Goal: Check status: Check status

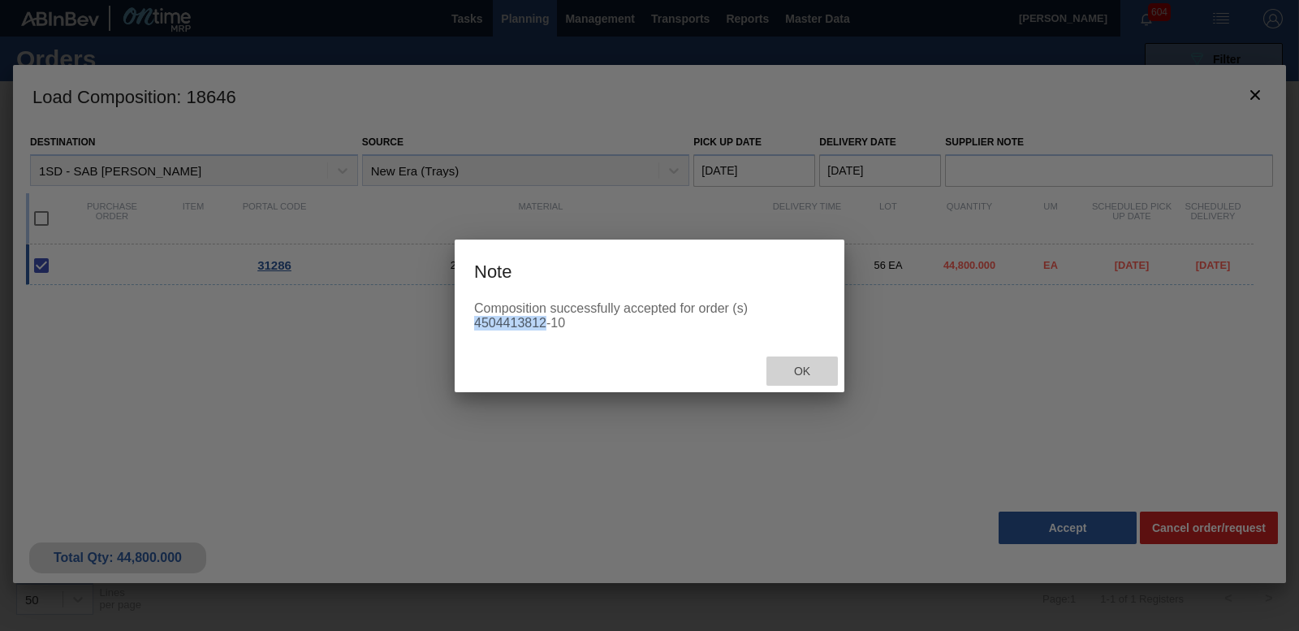
click at [800, 371] on span "Ok" at bounding box center [802, 371] width 42 height 13
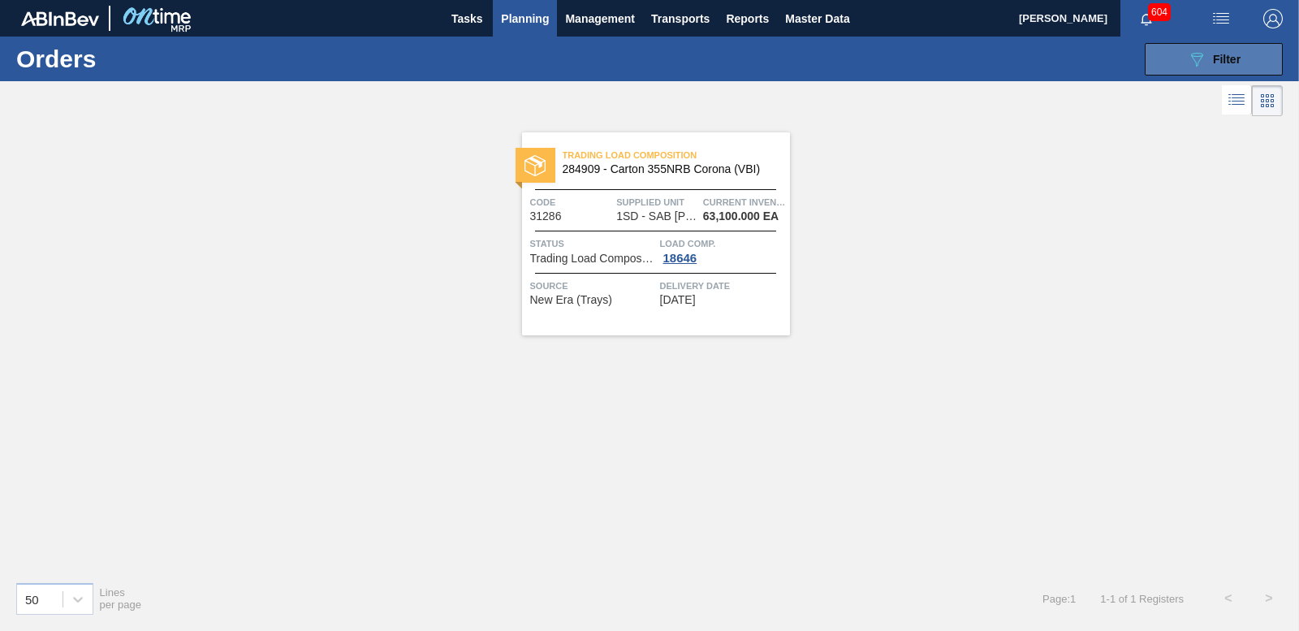
click at [1237, 58] on span "Filter" at bounding box center [1227, 59] width 28 height 13
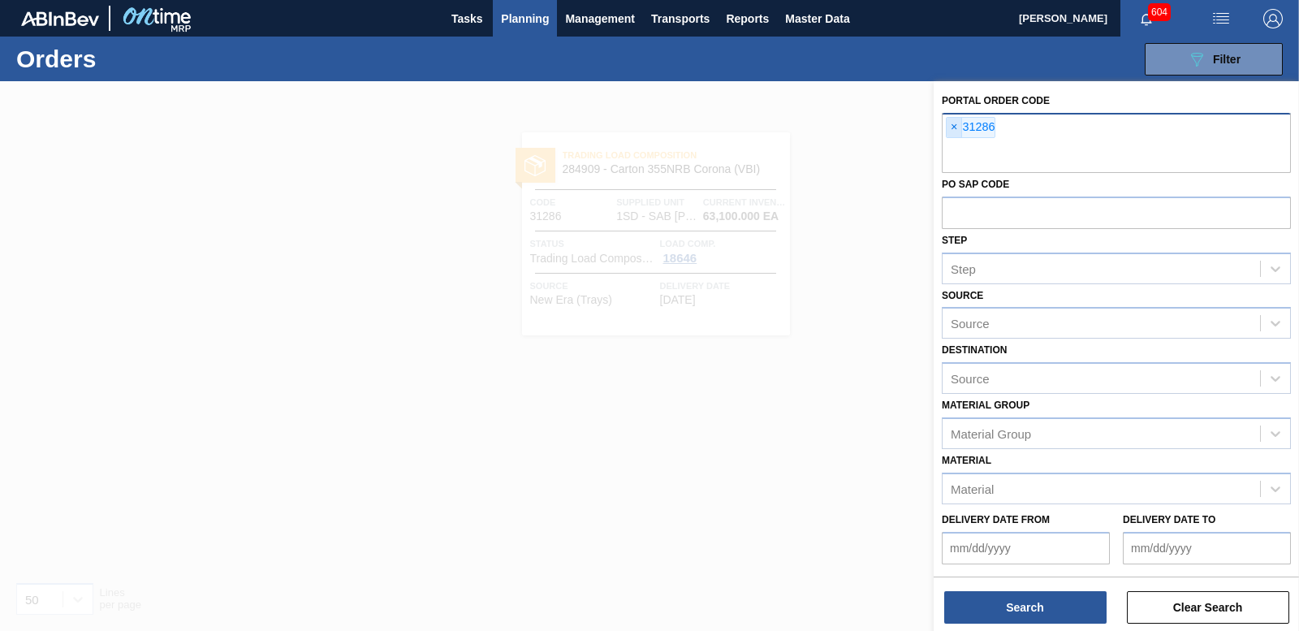
click at [956, 133] on span "×" at bounding box center [954, 127] width 15 height 19
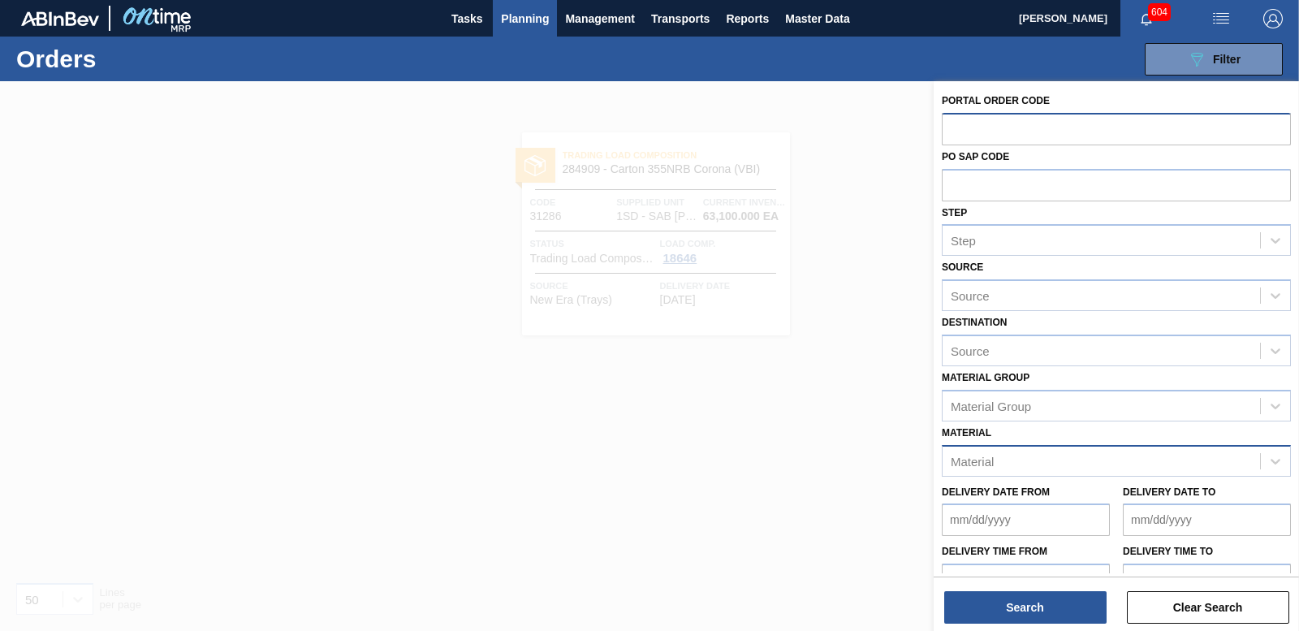
click at [1021, 455] on div "Material" at bounding box center [1101, 461] width 317 height 24
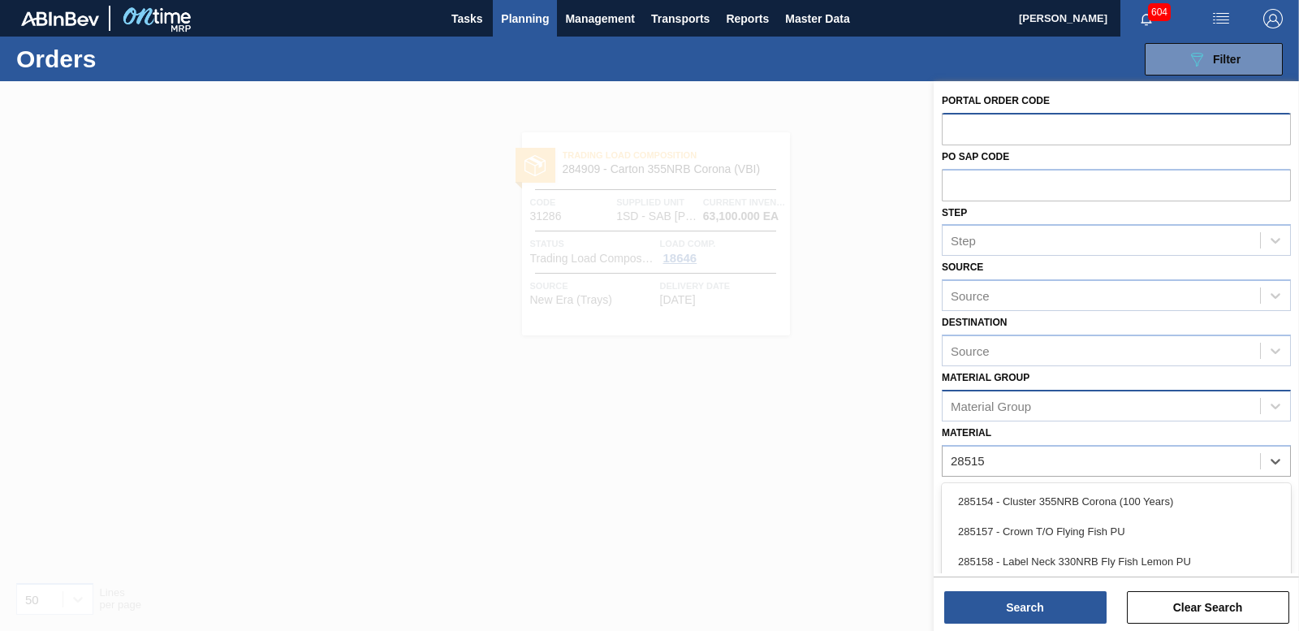
type input "285154"
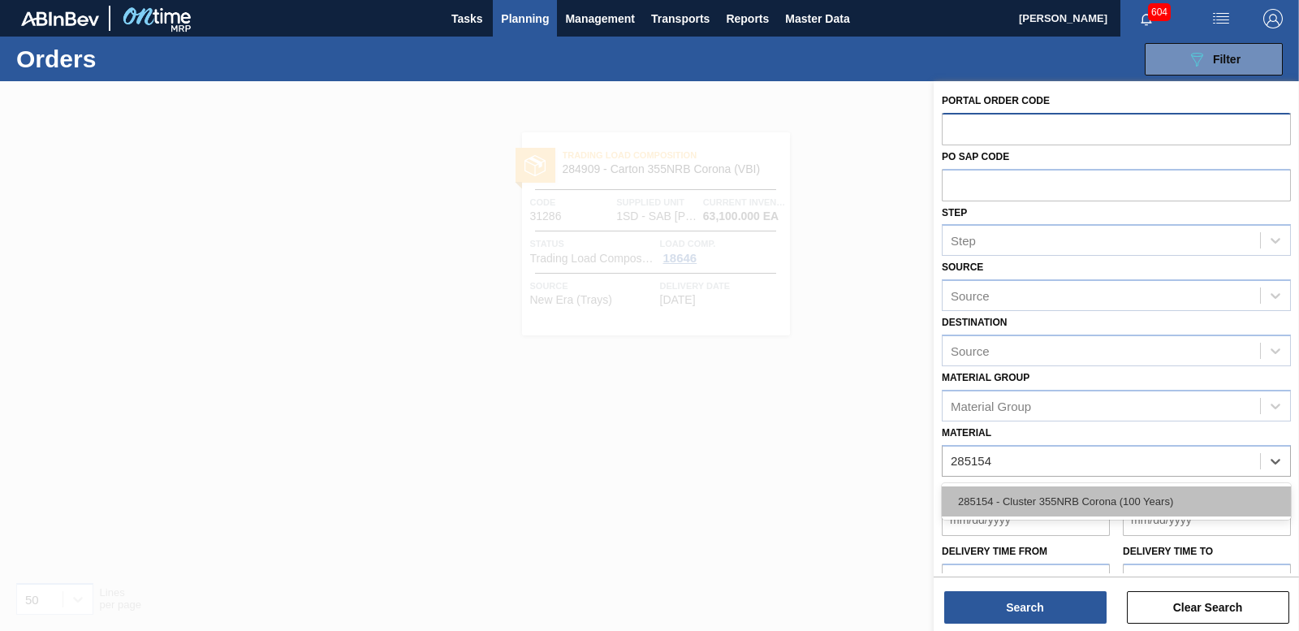
click at [1000, 505] on div "285154 - Cluster 355NRB Corona (100 Years)" at bounding box center [1116, 501] width 349 height 30
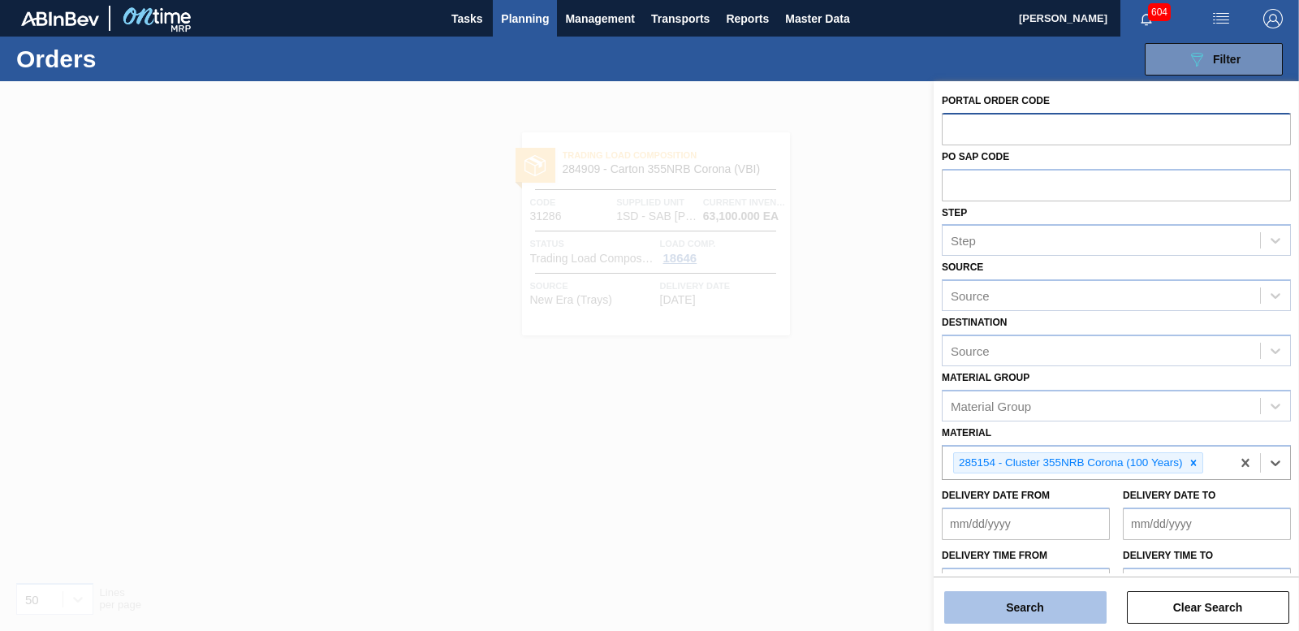
click at [1023, 601] on button "Search" at bounding box center [1025, 607] width 162 height 32
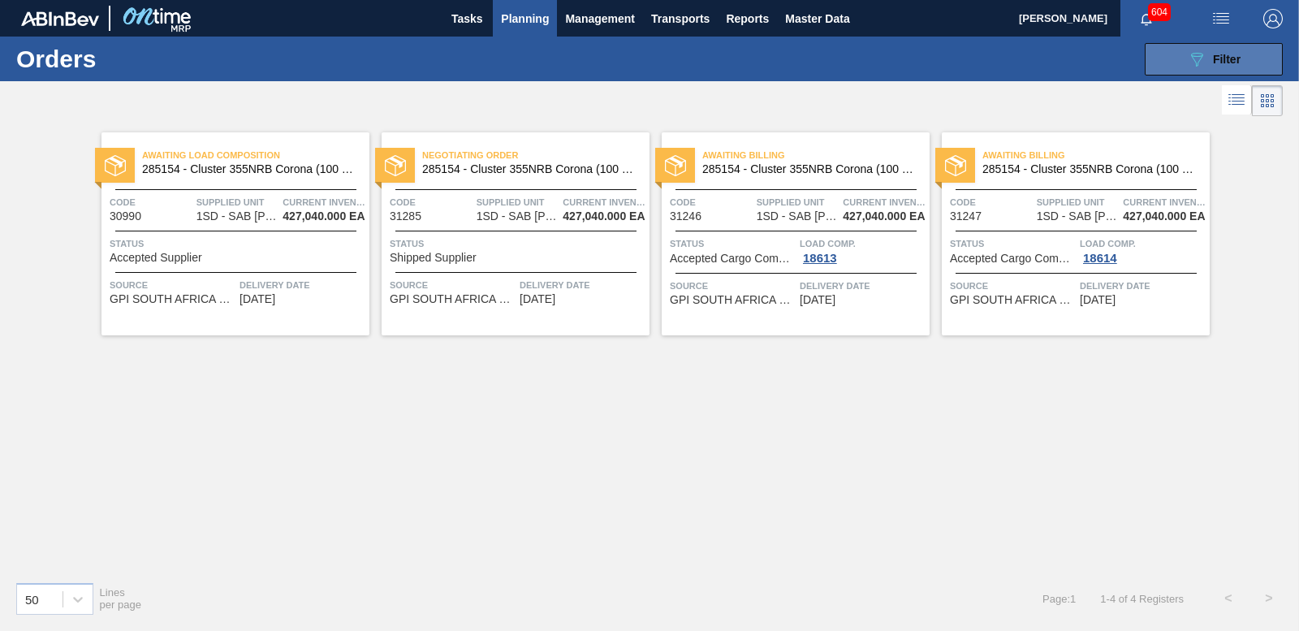
click at [1248, 63] on button "089F7B8B-B2A5-4AFE-B5C0-19BA573D28AC Filter" at bounding box center [1214, 59] width 138 height 32
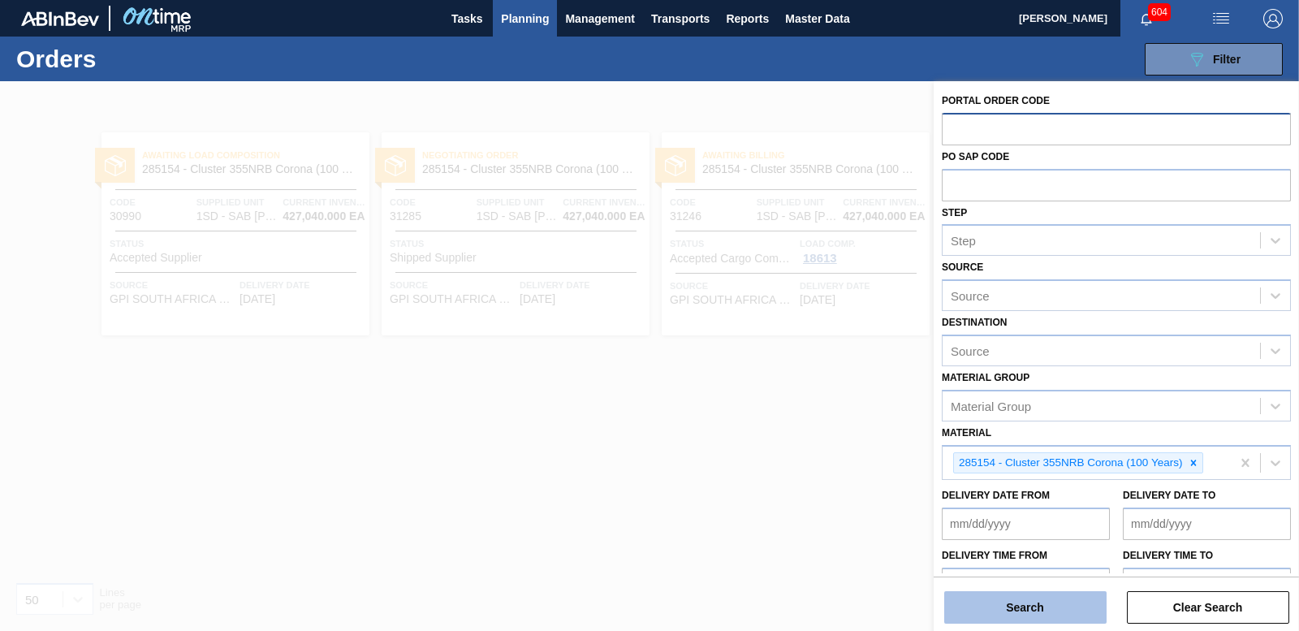
click at [1001, 618] on button "Search" at bounding box center [1025, 607] width 162 height 32
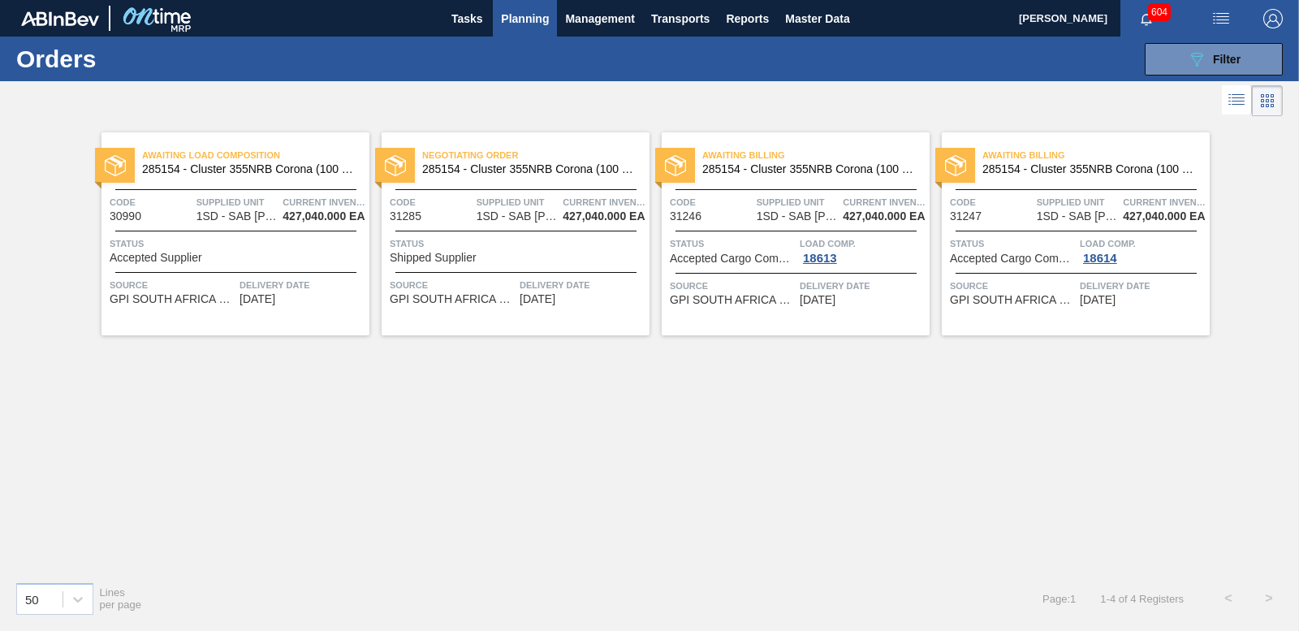
click at [222, 263] on div "Status Accepted Supplier" at bounding box center [238, 249] width 256 height 28
click at [516, 244] on span "Status" at bounding box center [518, 243] width 256 height 16
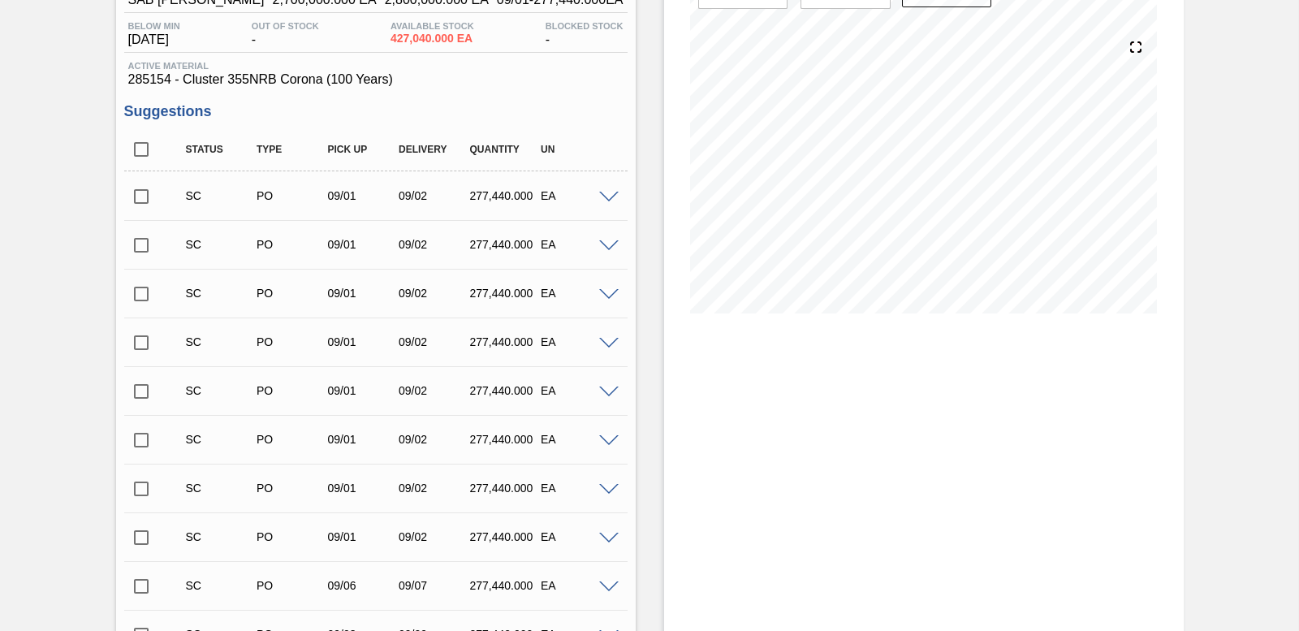
scroll to position [162, 0]
click at [604, 194] on span at bounding box center [608, 197] width 19 height 12
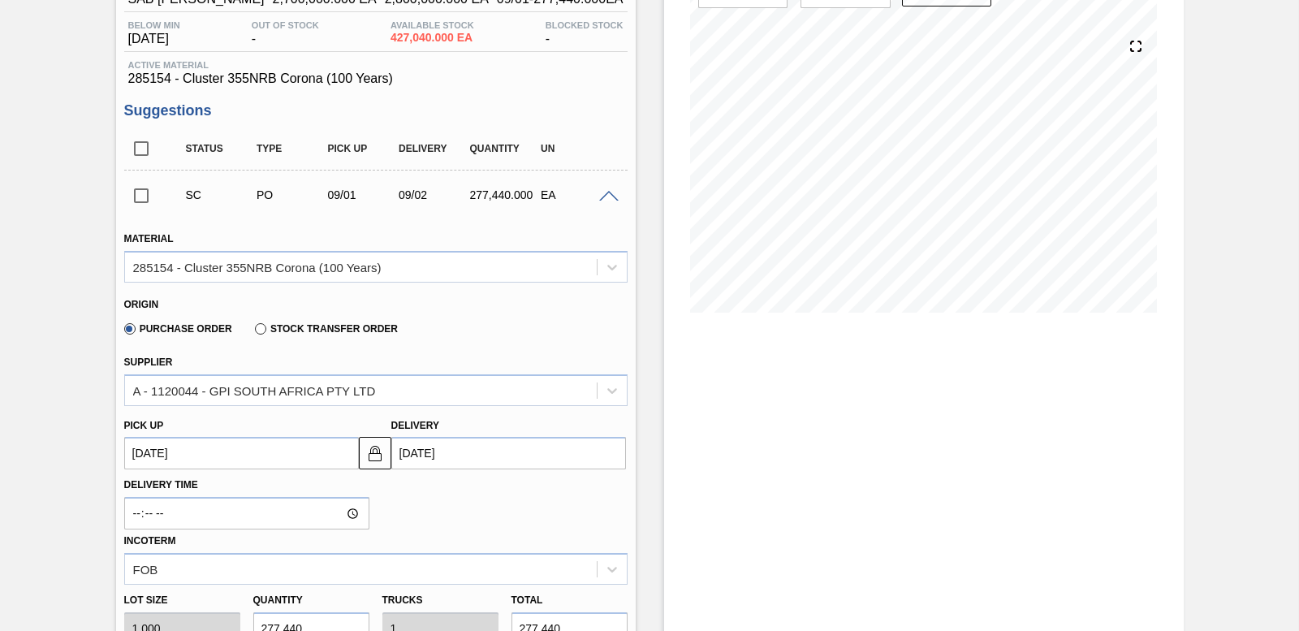
click at [604, 194] on span at bounding box center [608, 197] width 19 height 12
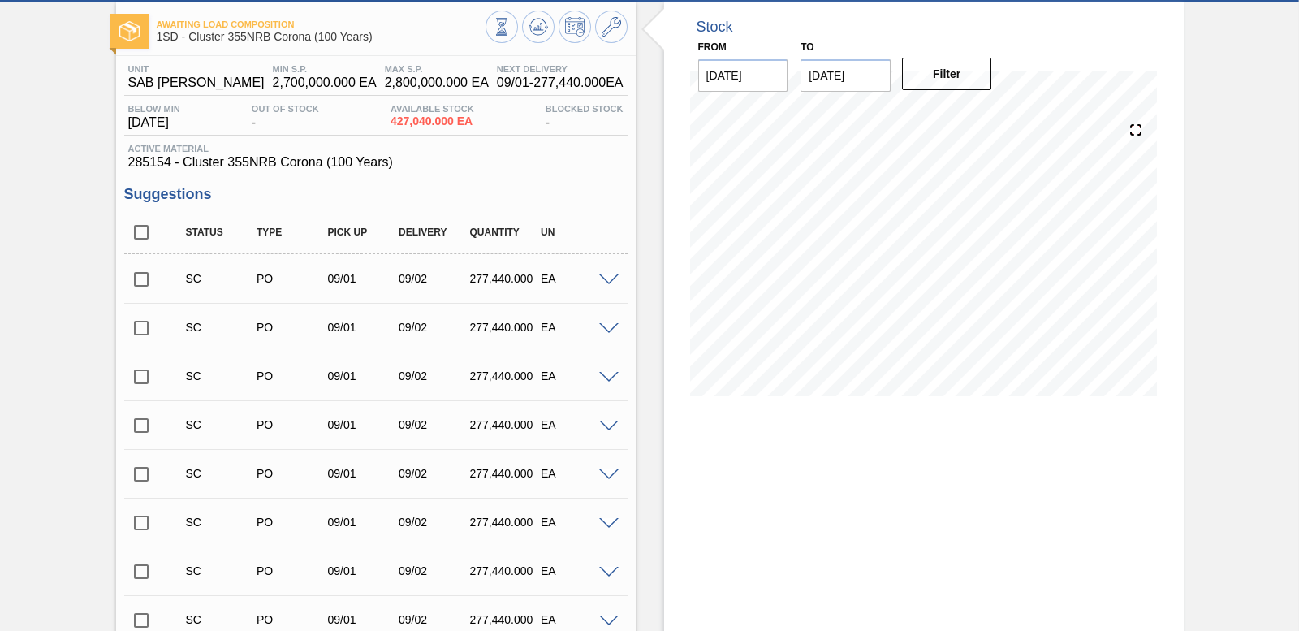
scroll to position [0, 0]
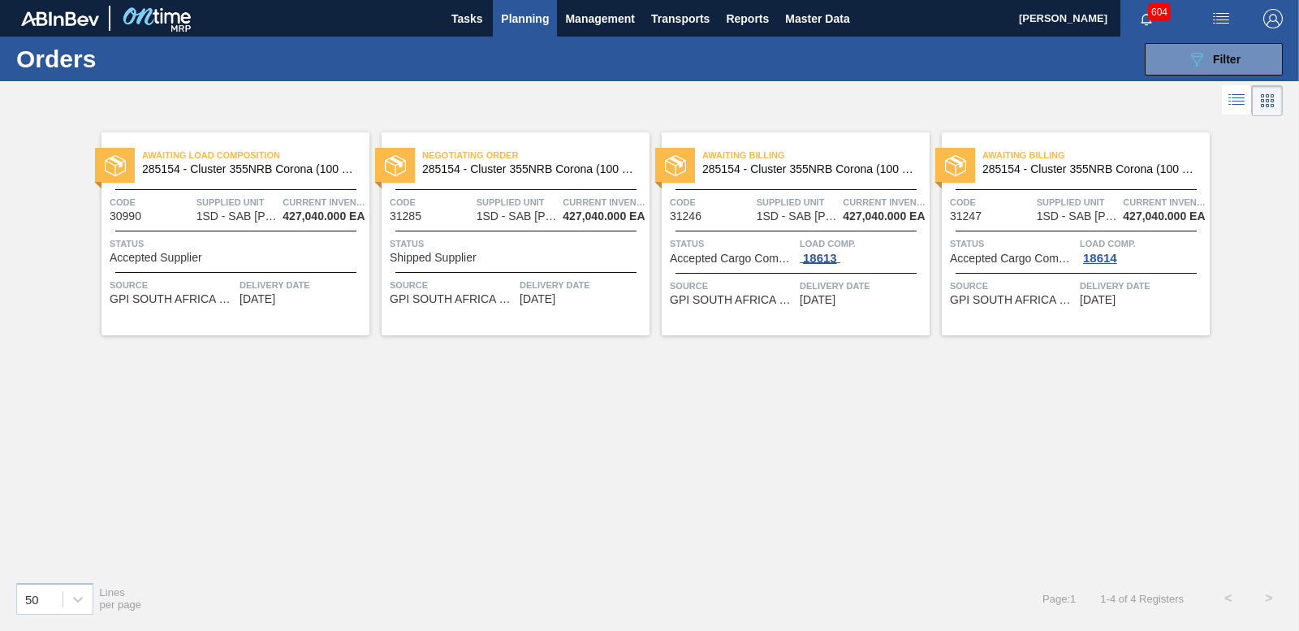
click at [818, 256] on div "18613" at bounding box center [820, 258] width 41 height 13
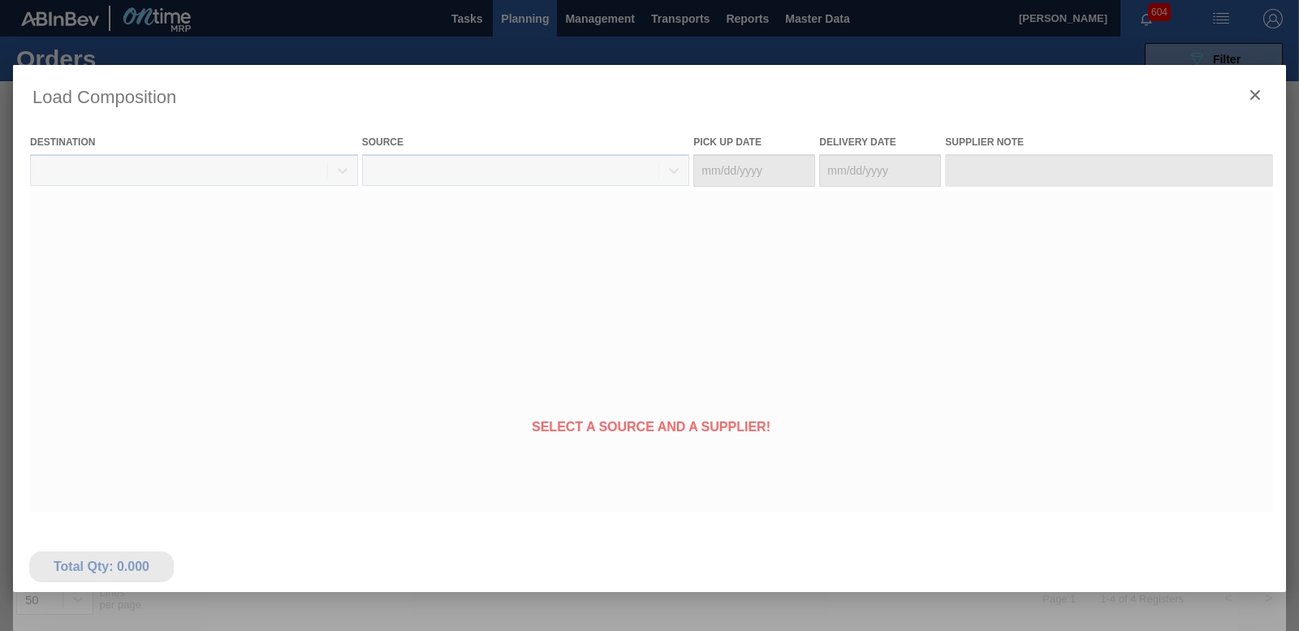
type Date "[DATE]"
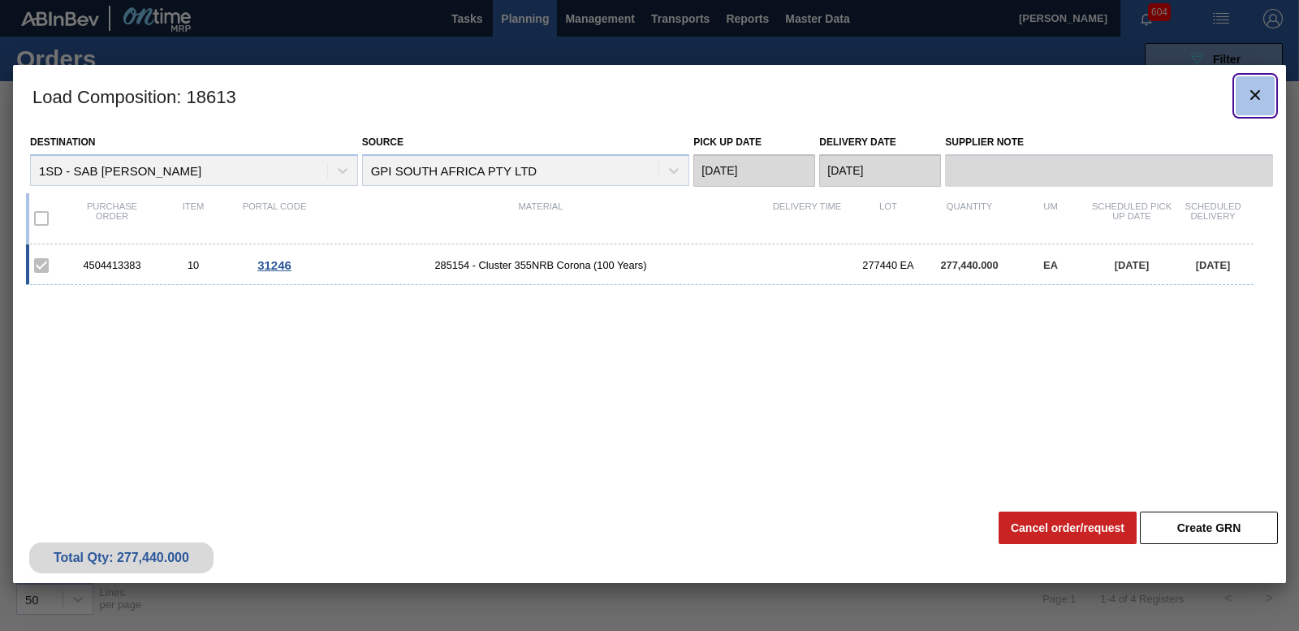
click at [1258, 86] on icon "botão de ícone" at bounding box center [1255, 94] width 19 height 19
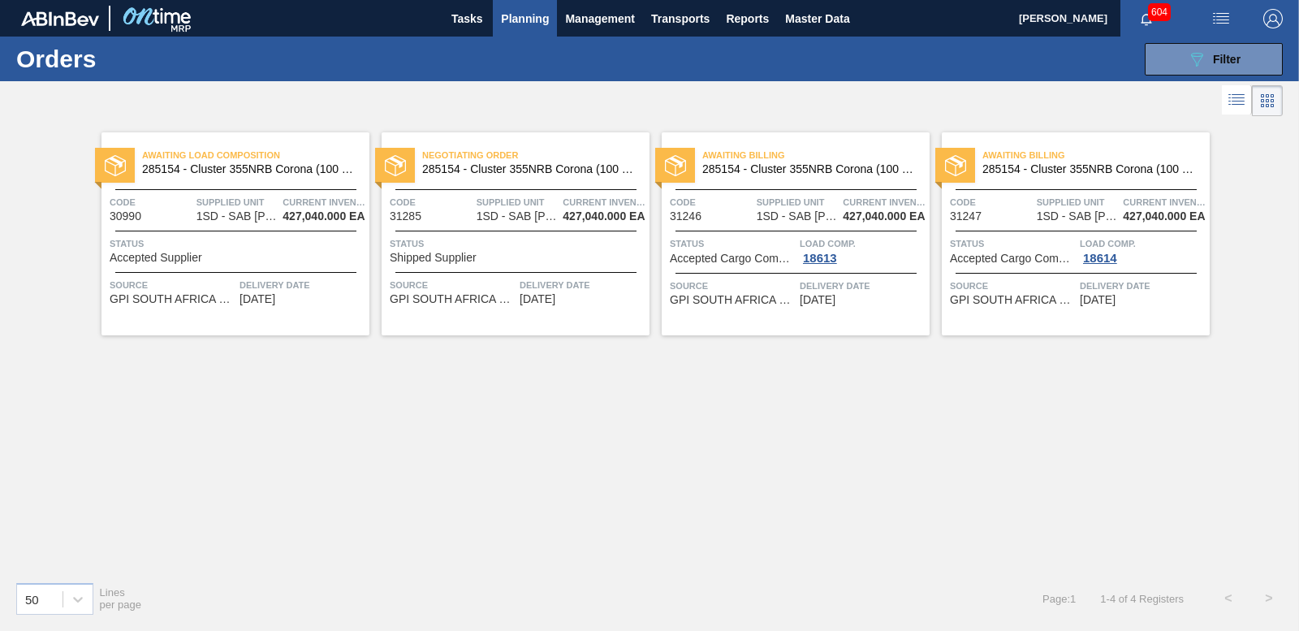
click at [1047, 240] on span "Status" at bounding box center [1013, 243] width 126 height 16
click at [171, 260] on span "Accepted Supplier" at bounding box center [156, 258] width 93 height 12
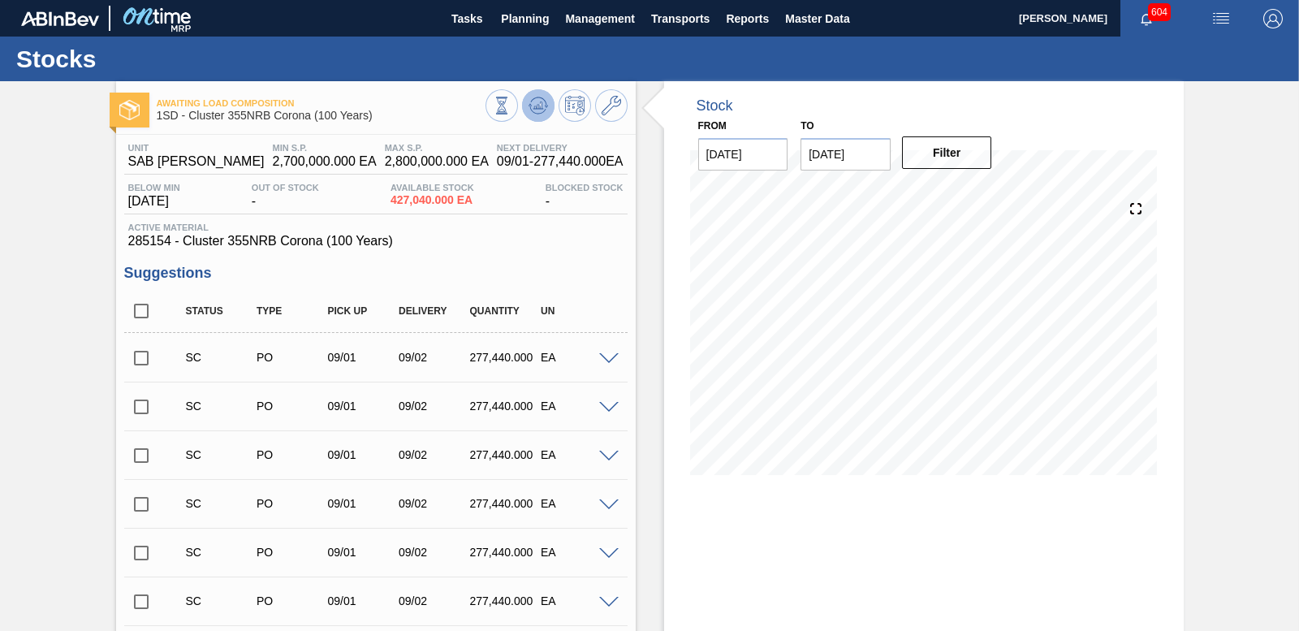
click at [539, 101] on icon at bounding box center [538, 105] width 19 height 19
click at [532, 106] on icon at bounding box center [538, 105] width 19 height 19
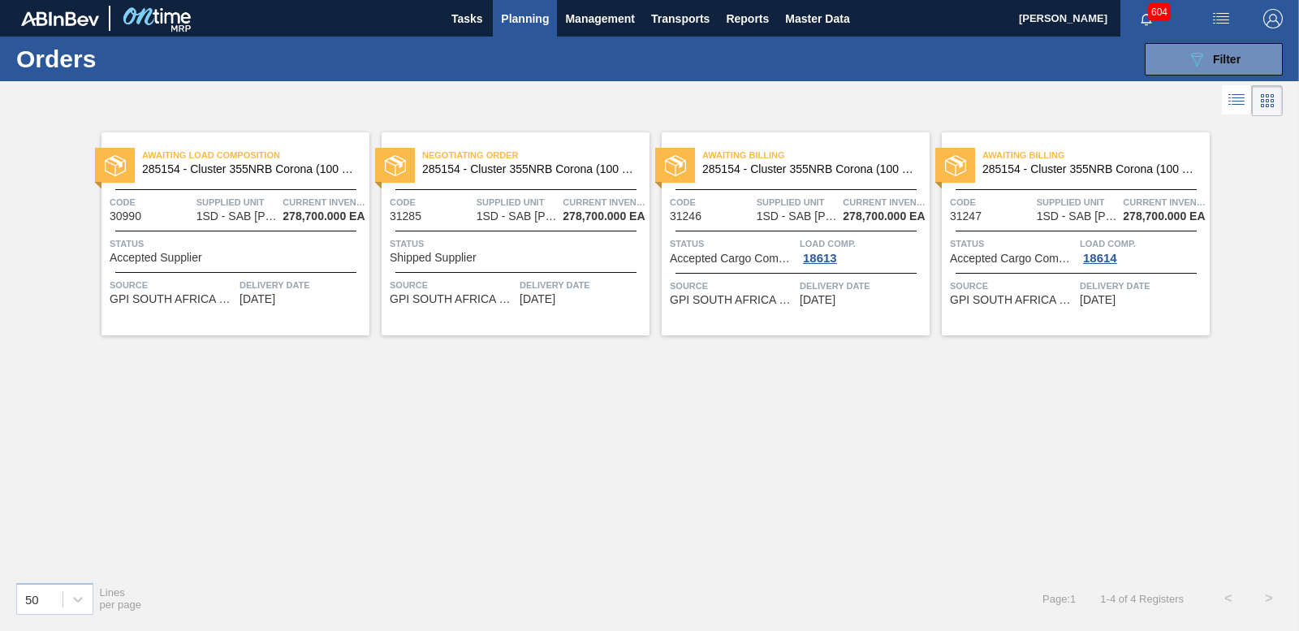
click at [1151, 15] on span "604" at bounding box center [1159, 12] width 23 height 18
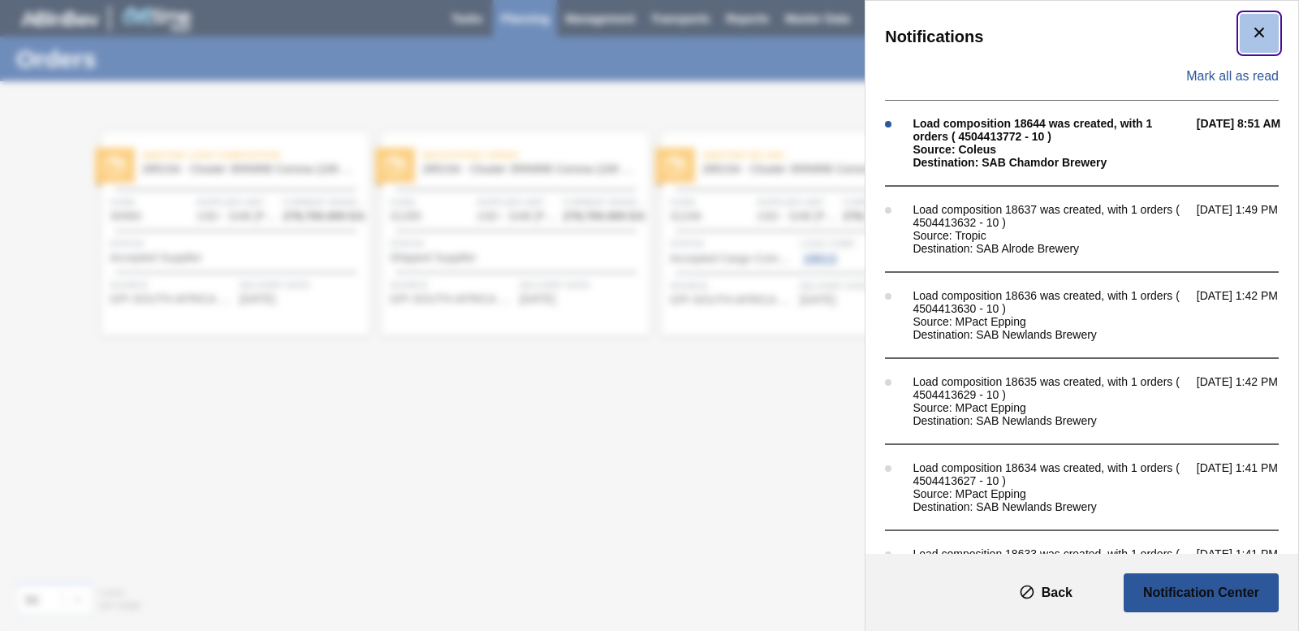
click at [1268, 34] on button "botão de ícone" at bounding box center [1259, 33] width 39 height 39
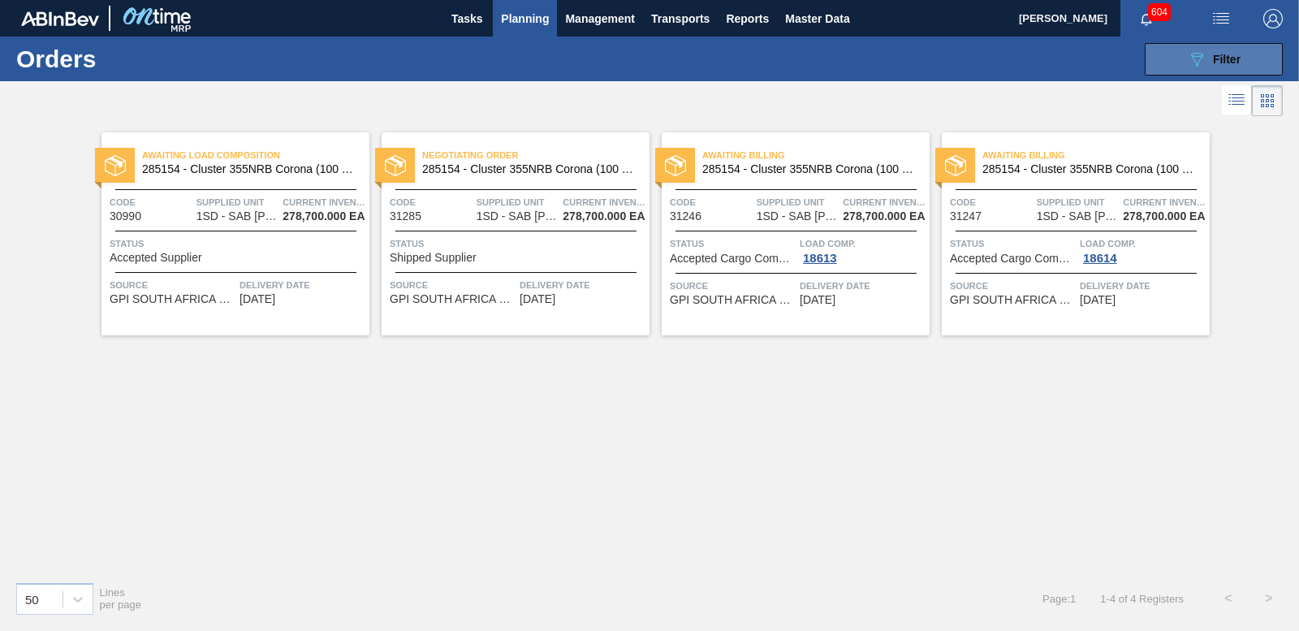
click at [1177, 61] on button "089F7B8B-B2A5-4AFE-B5C0-19BA573D28AC Filter" at bounding box center [1214, 59] width 138 height 32
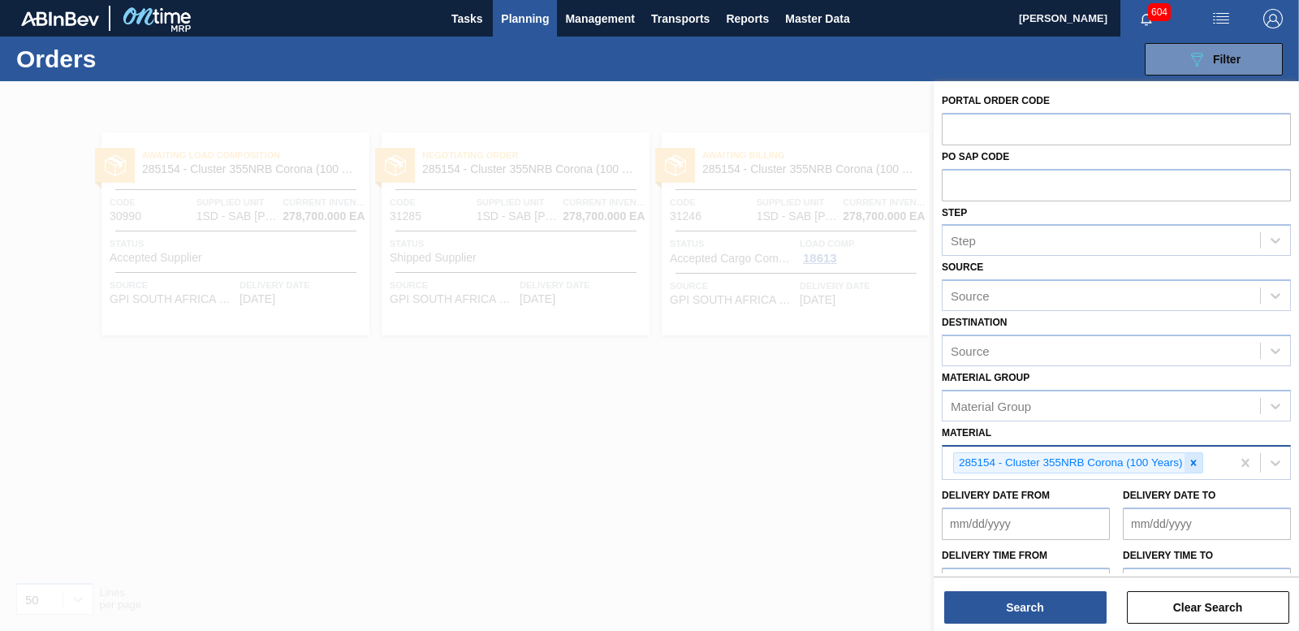
click at [1190, 469] on icon at bounding box center [1193, 462] width 11 height 11
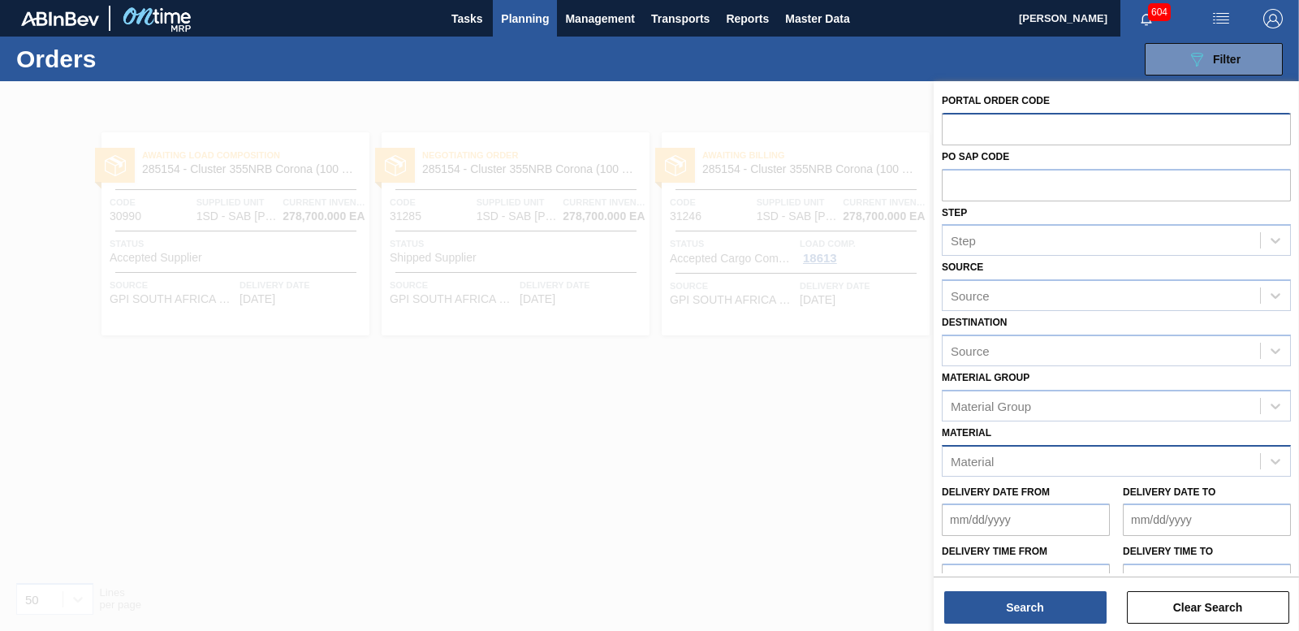
click at [970, 132] on input "text" at bounding box center [1116, 128] width 349 height 31
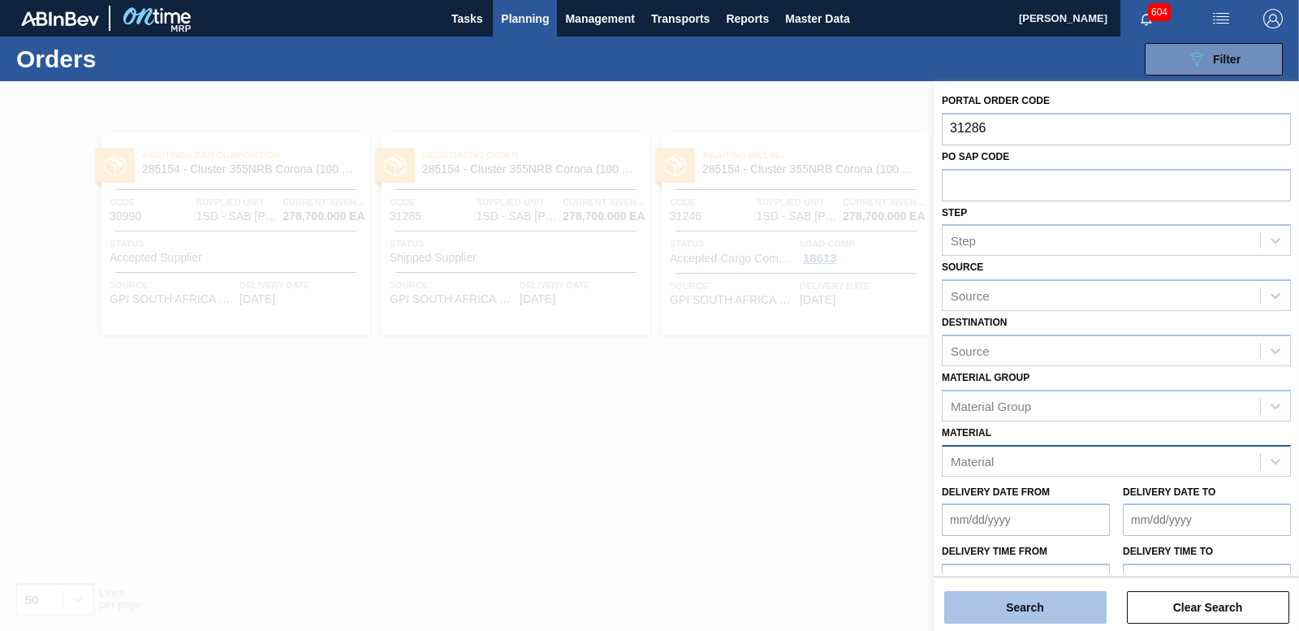
type input "31286"
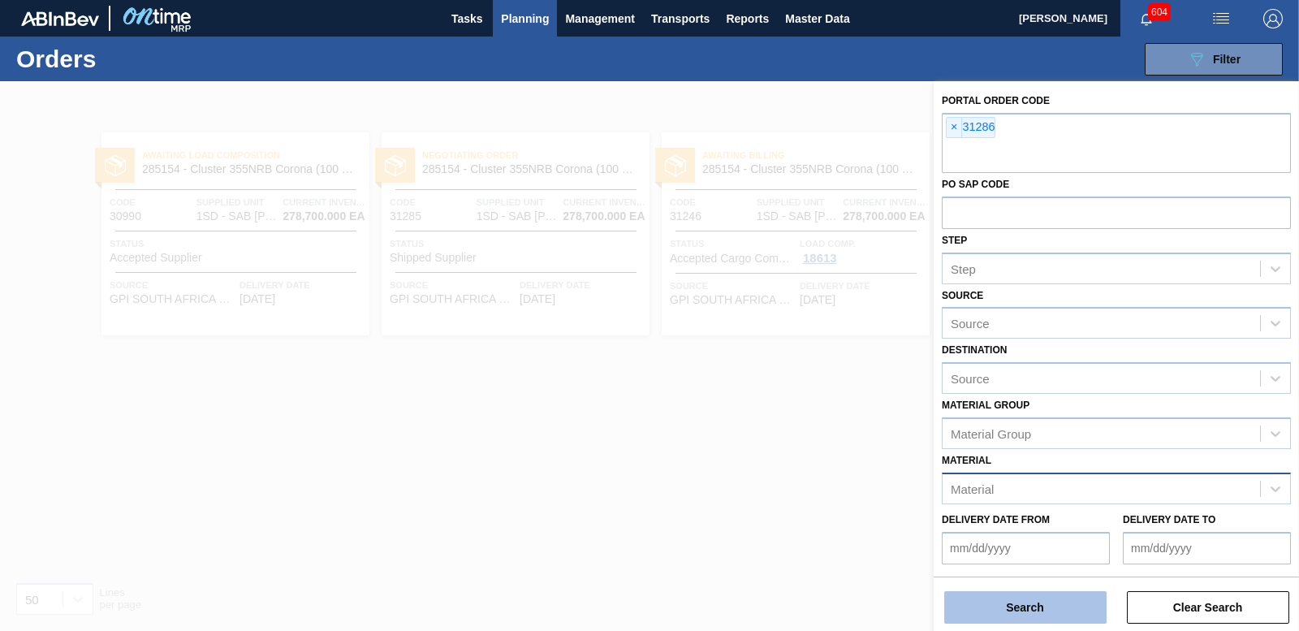
click at [1036, 601] on button "Search" at bounding box center [1025, 607] width 162 height 32
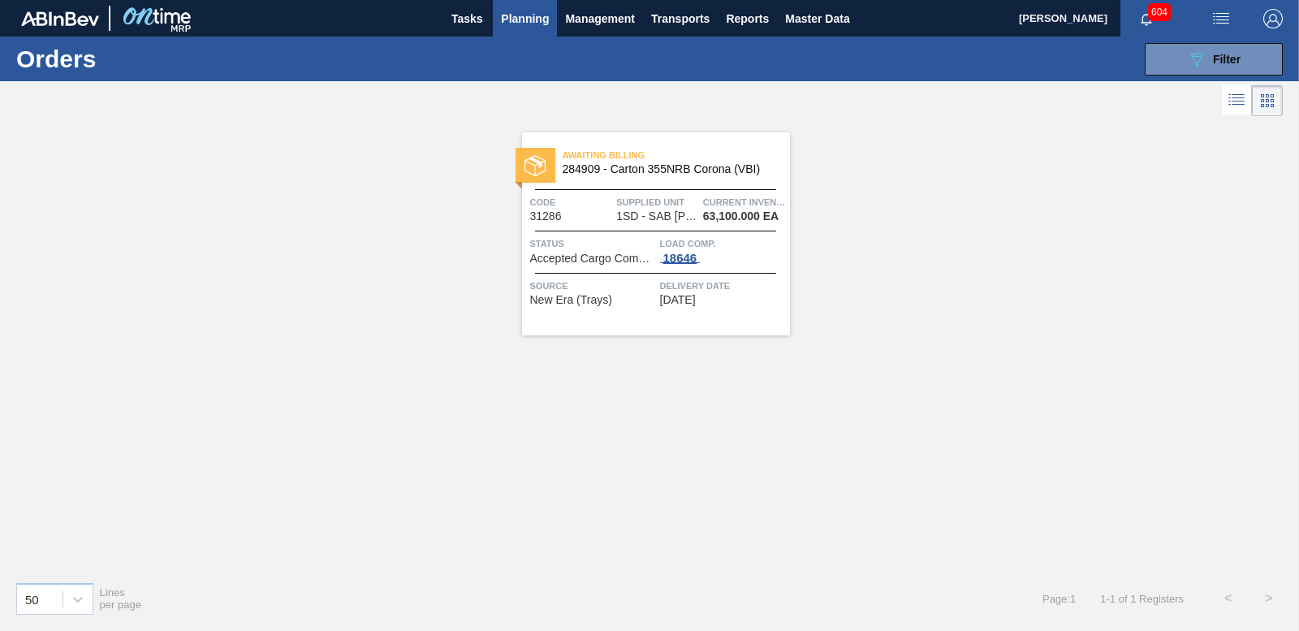
click at [689, 259] on div "18646" at bounding box center [680, 258] width 41 height 13
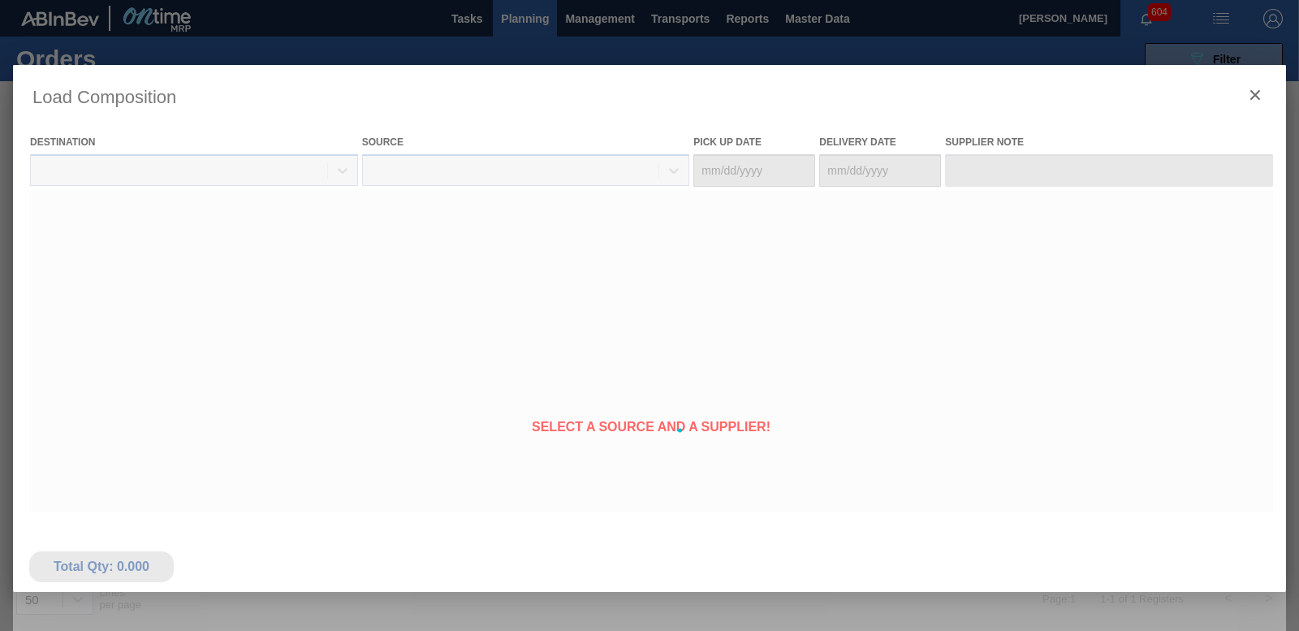
type Date "[DATE]"
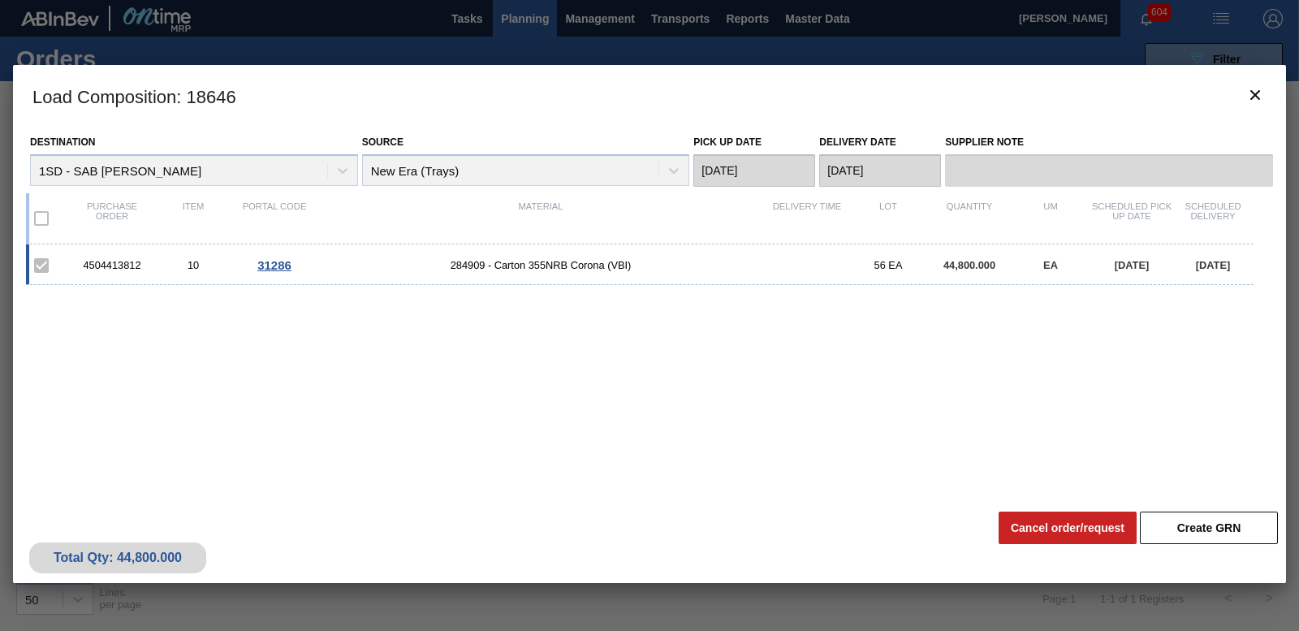
click at [795, 348] on div "4504413812 10 31286 284909 - [GEOGRAPHIC_DATA] 355NRB Corona (VBI) 56 EA 44,800…" at bounding box center [646, 364] width 1241 height 240
click at [447, 470] on div "4504413812 10 31286 284909 - [GEOGRAPHIC_DATA] 355NRB Corona (VBI) 56 EA 44,800…" at bounding box center [646, 364] width 1241 height 240
click at [1263, 89] on icon "botão de ícone" at bounding box center [1255, 94] width 19 height 19
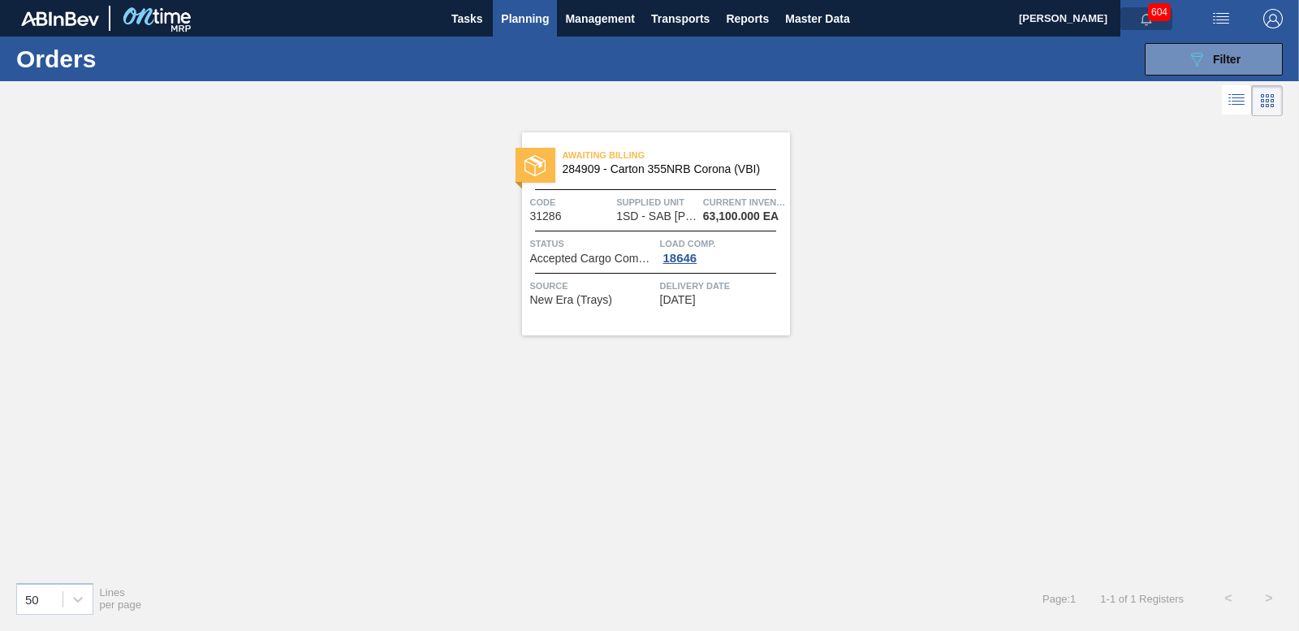
click at [1147, 16] on icon "button" at bounding box center [1146, 19] width 13 height 13
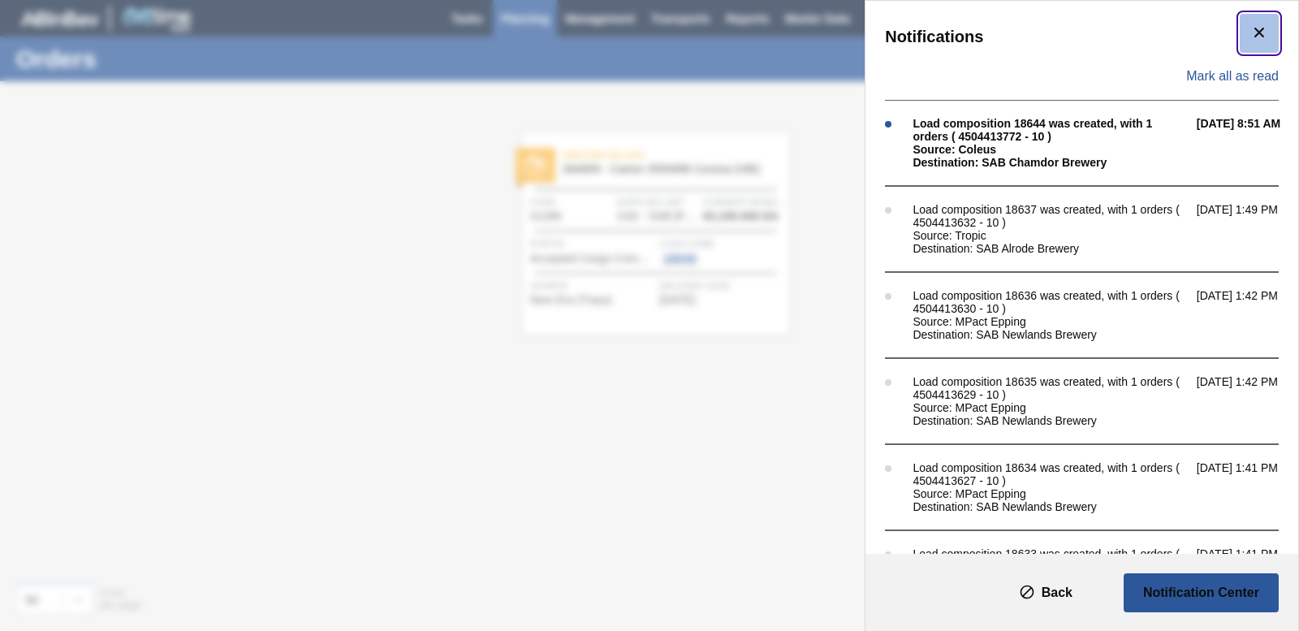
click at [1250, 33] on icon "botão de ícone" at bounding box center [1259, 32] width 19 height 19
